Goal: Use online tool/utility: Utilize a website feature to perform a specific function

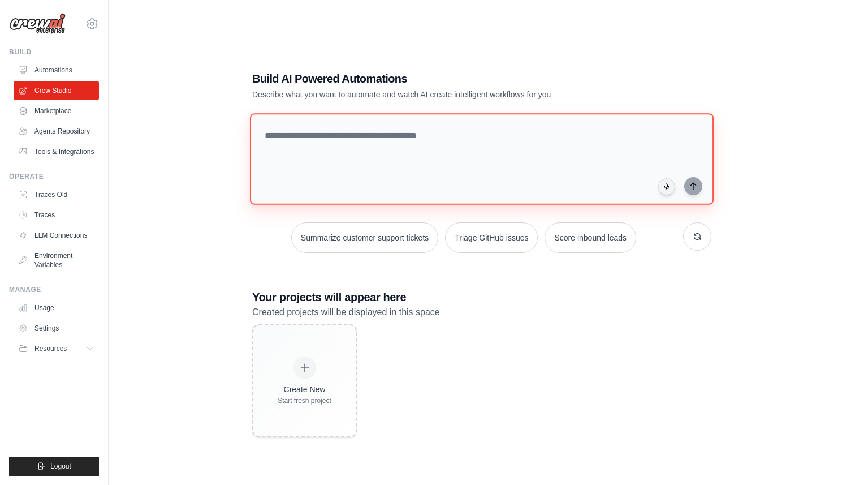
click at [338, 171] on textarea at bounding box center [482, 159] width 464 height 92
paste textarea "**********"
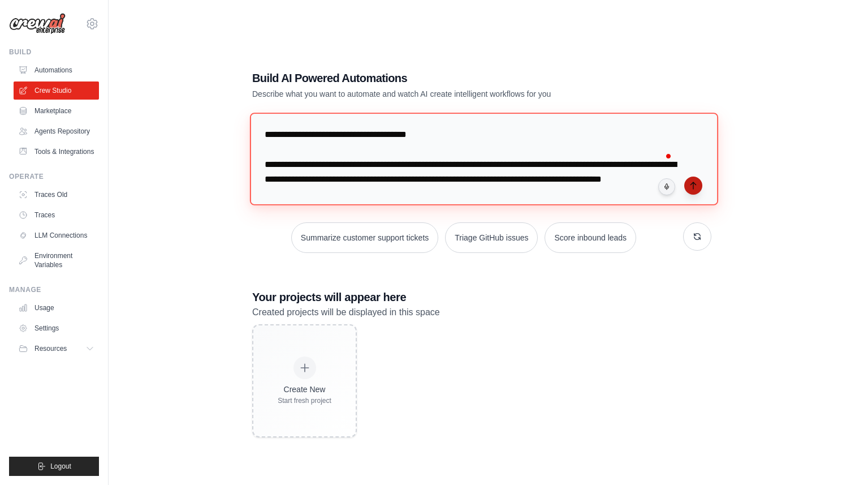
type textarea "**********"
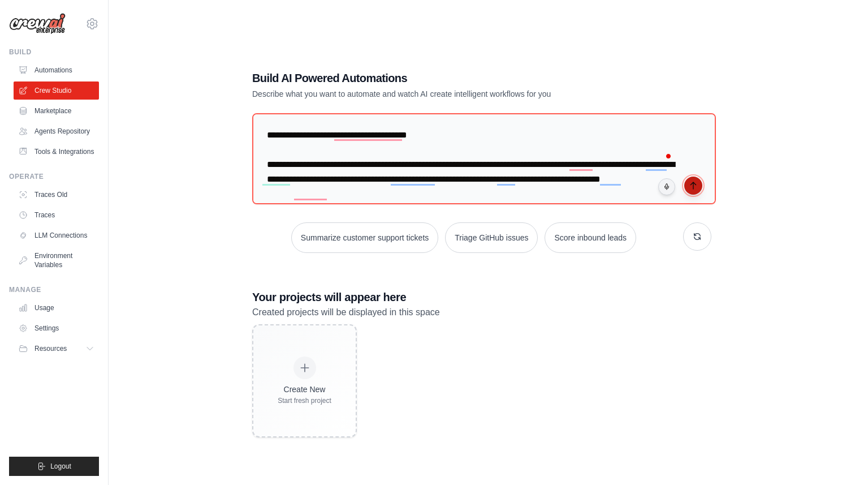
click at [693, 186] on icon "submit" at bounding box center [692, 185] width 5 height 7
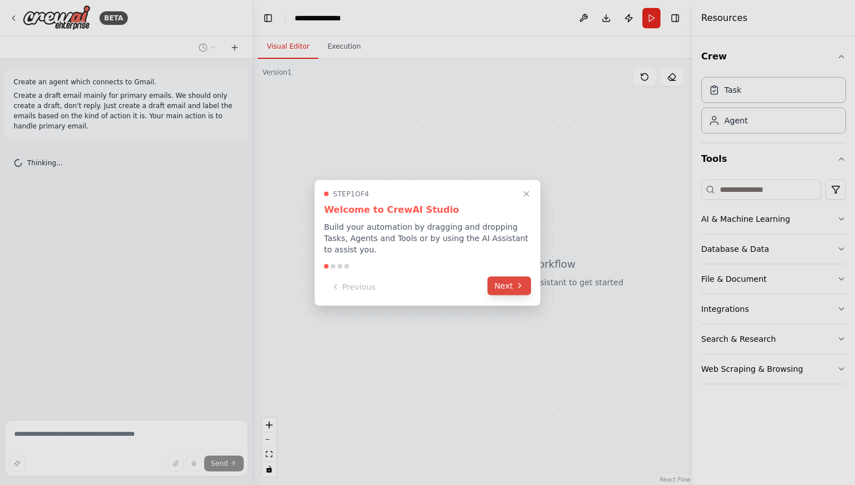
click at [504, 287] on button "Next" at bounding box center [509, 285] width 44 height 19
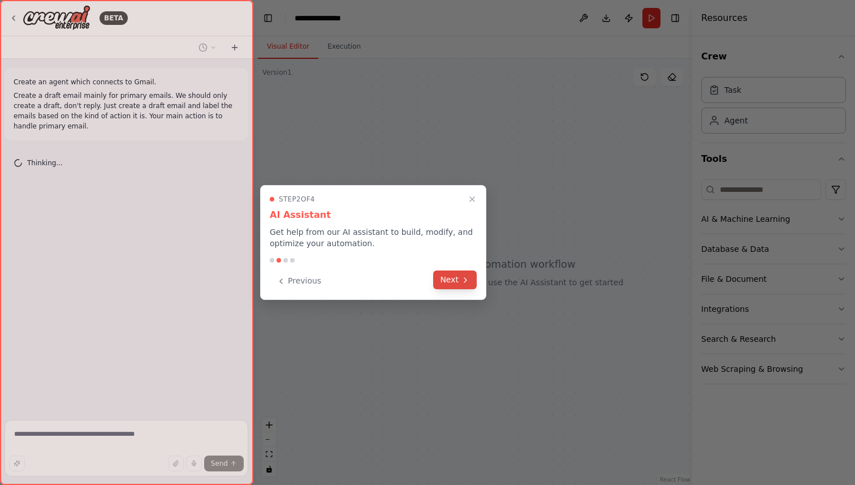
click at [464, 282] on icon at bounding box center [465, 279] width 9 height 9
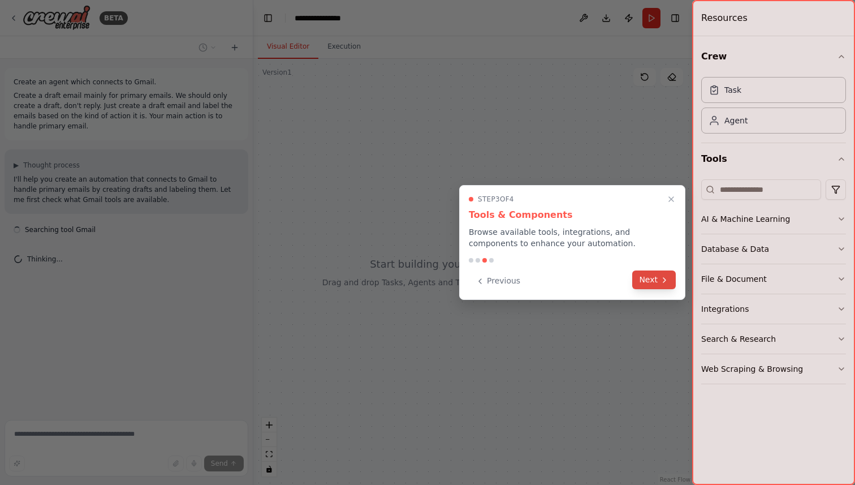
click at [654, 283] on button "Next" at bounding box center [654, 279] width 44 height 19
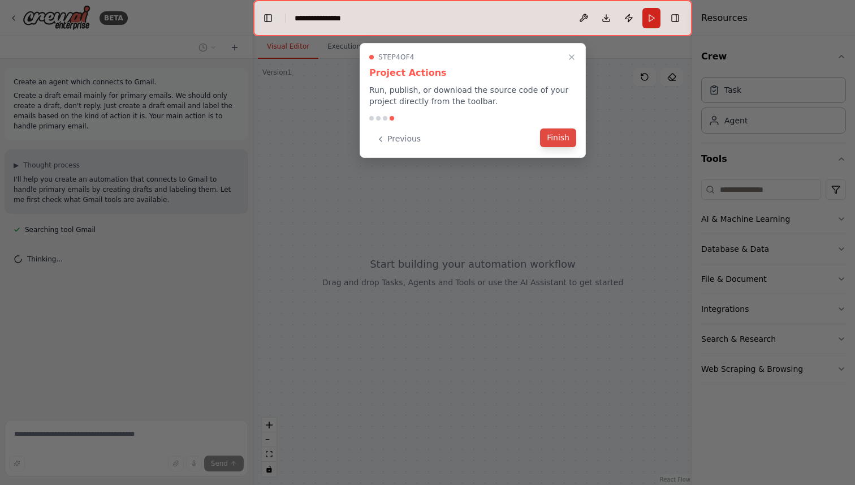
click at [564, 129] on button "Finish" at bounding box center [558, 137] width 36 height 19
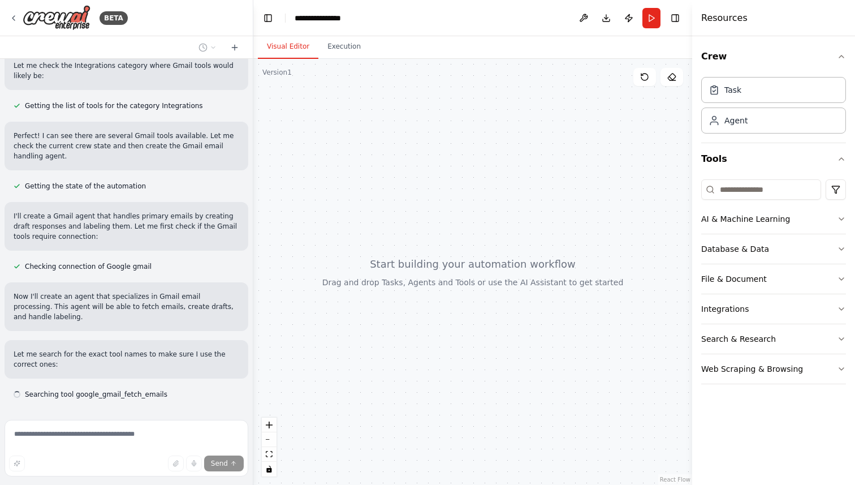
scroll to position [324, 0]
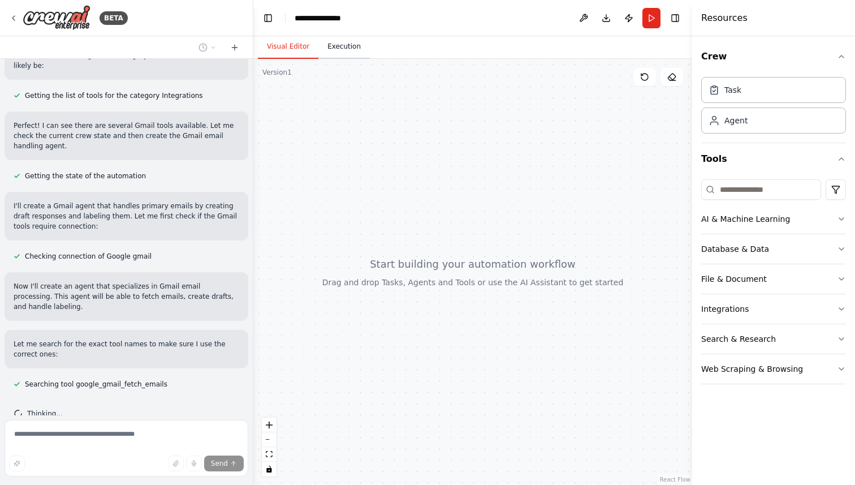
click at [335, 43] on button "Execution" at bounding box center [343, 47] width 51 height 24
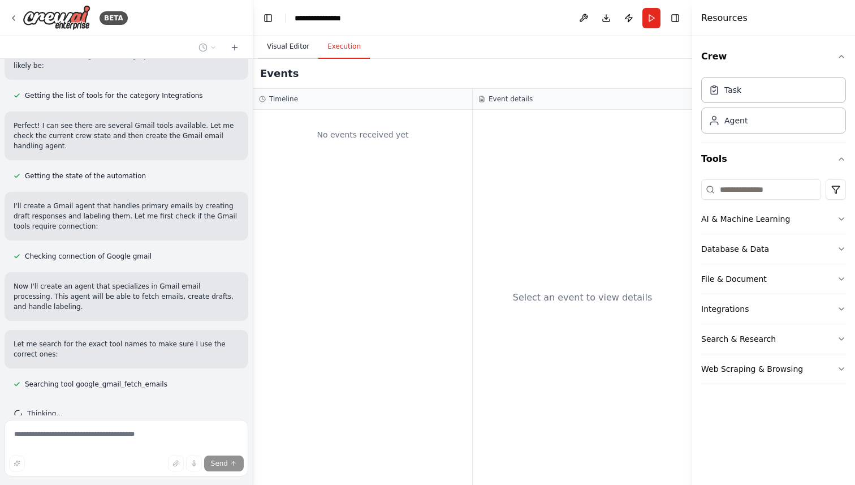
click at [291, 44] on button "Visual Editor" at bounding box center [288, 47] width 61 height 24
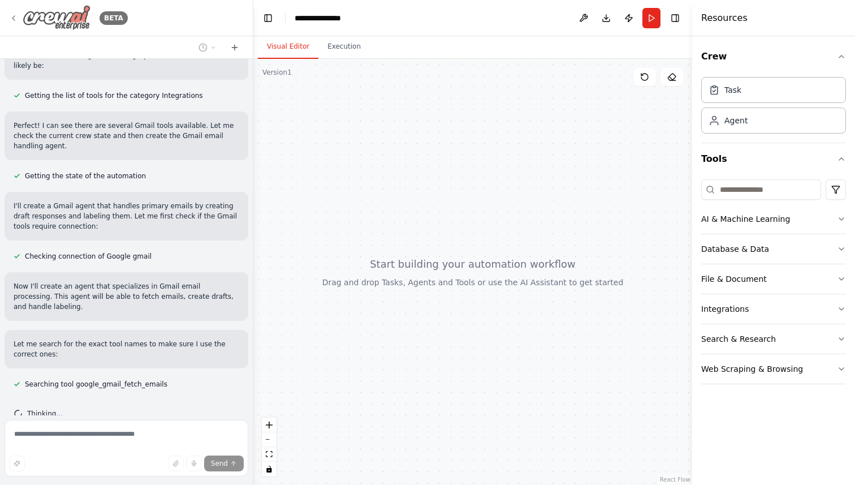
click at [18, 20] on icon at bounding box center [13, 18] width 9 height 9
